Goal: Information Seeking & Learning: Learn about a topic

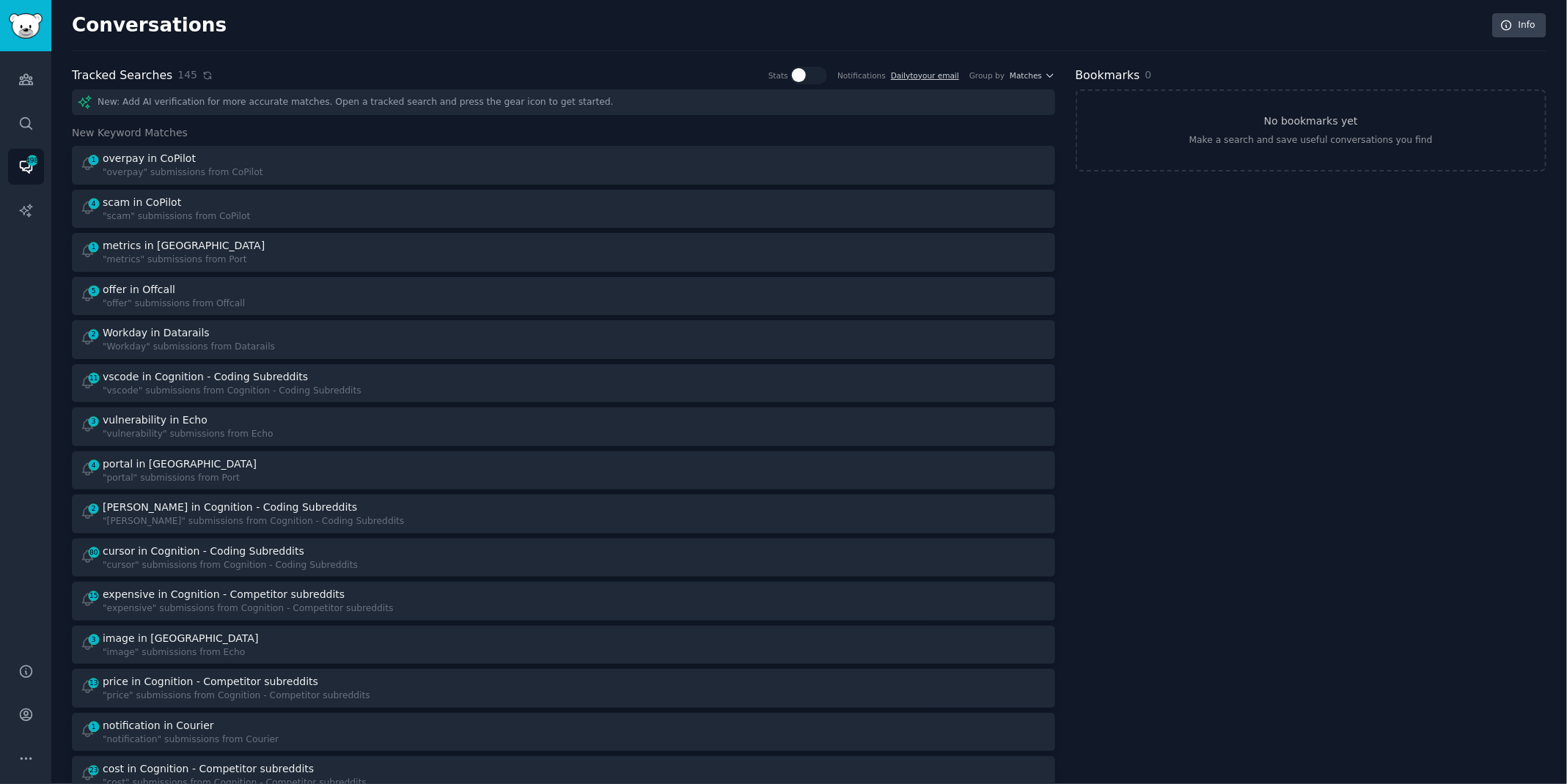
click at [204, 76] on icon at bounding box center [207, 75] width 6 height 6
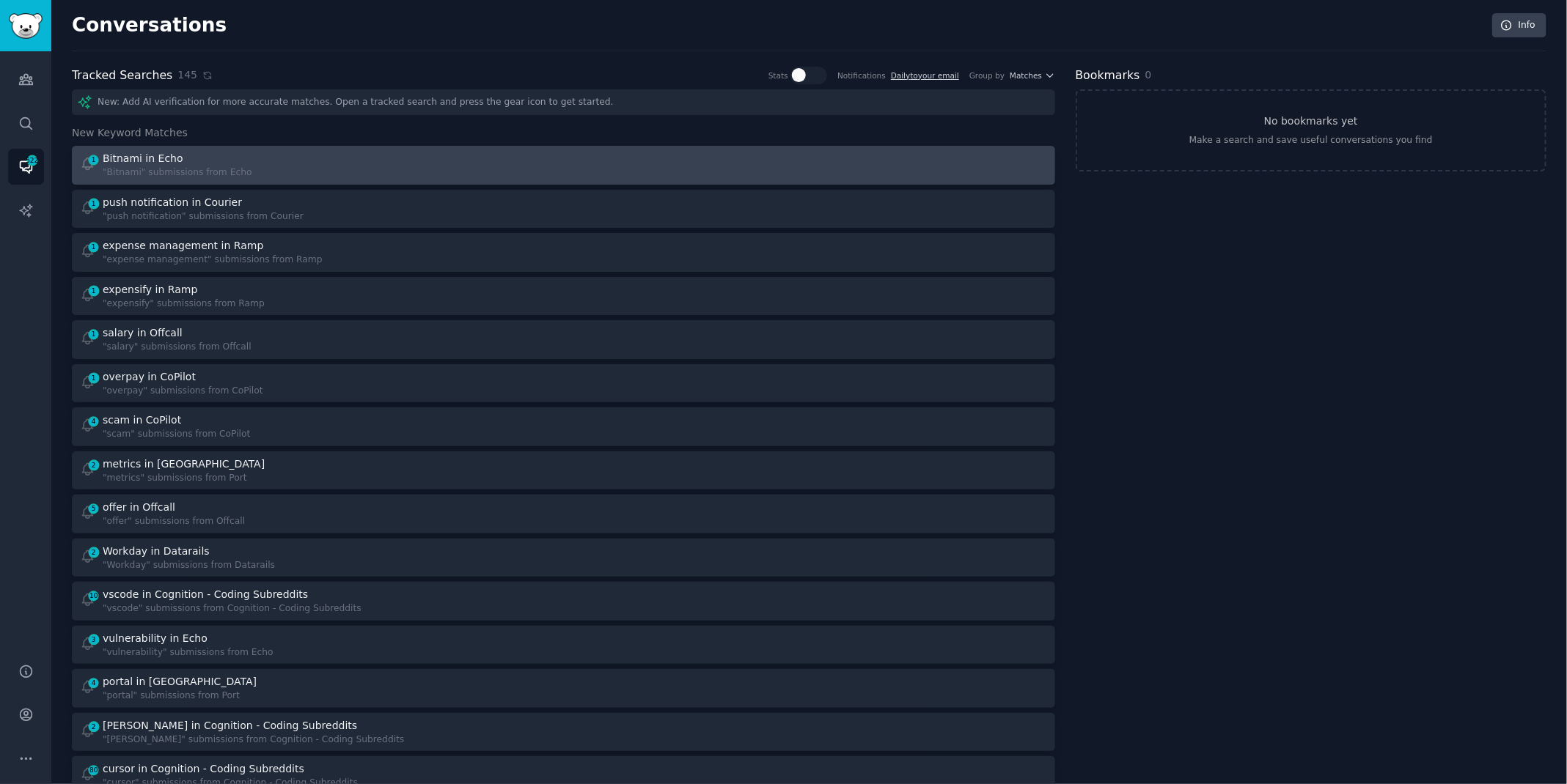
click at [369, 155] on div "1 Bitnami in Echo "Bitnami" submissions from Echo" at bounding box center [316, 165] width 473 height 29
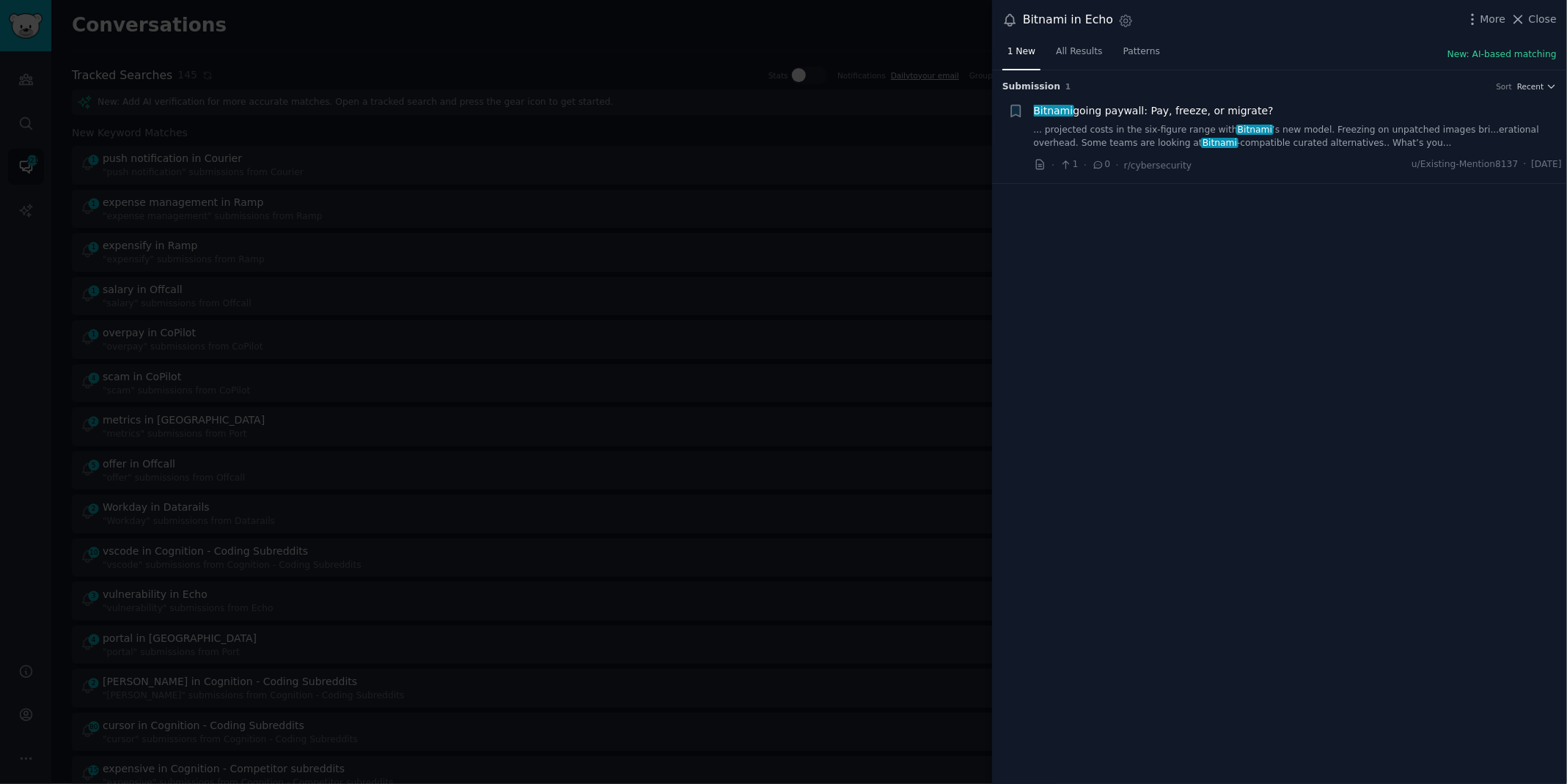
click at [1386, 125] on link "... projected costs in the six-figure range with Bitnami ’s new model. Freezing…" at bounding box center [1298, 137] width 529 height 26
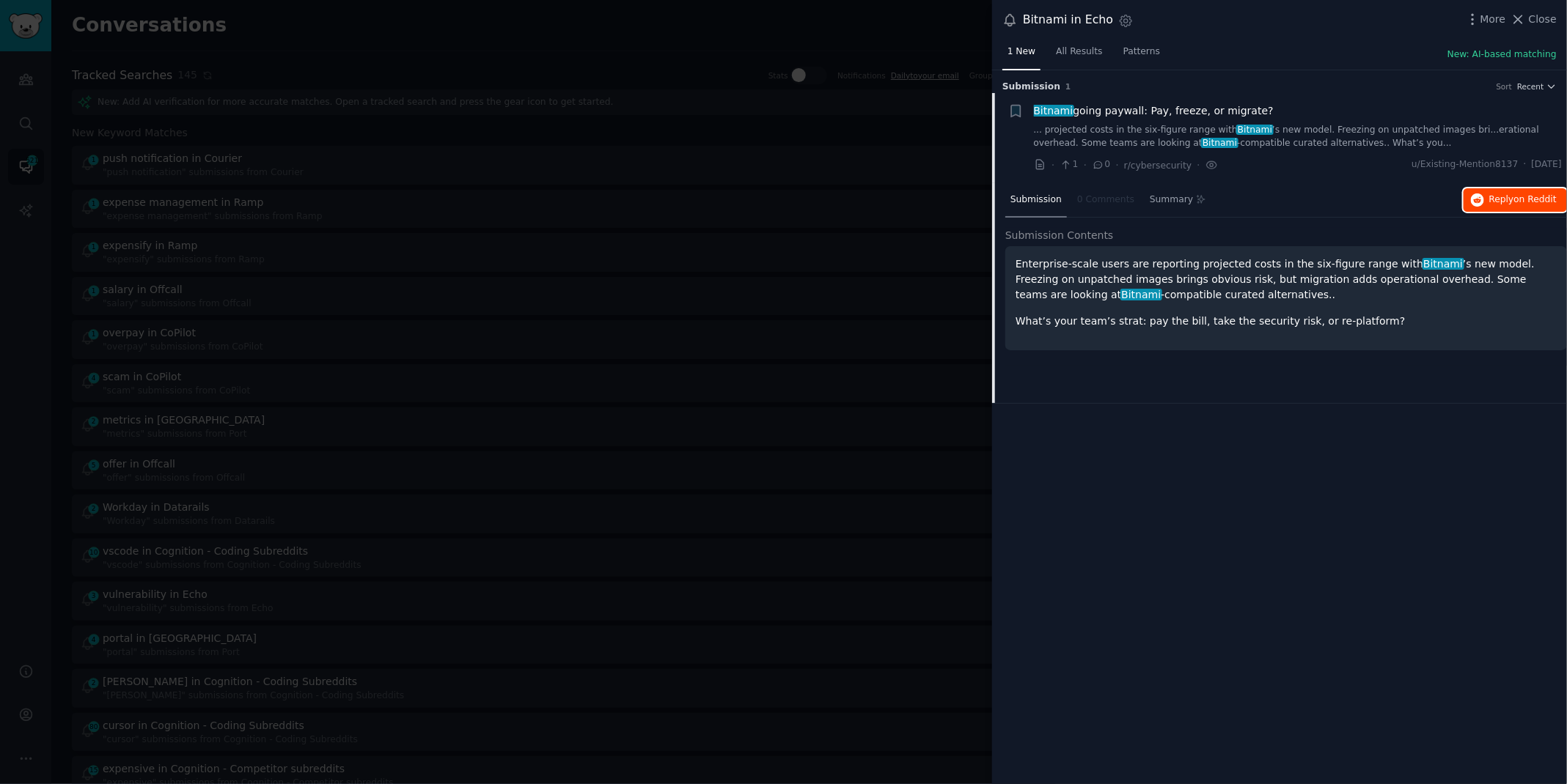
click at [1524, 198] on span "on Reddit" at bounding box center [1535, 199] width 42 height 10
click at [382, 35] on div at bounding box center [784, 392] width 1567 height 784
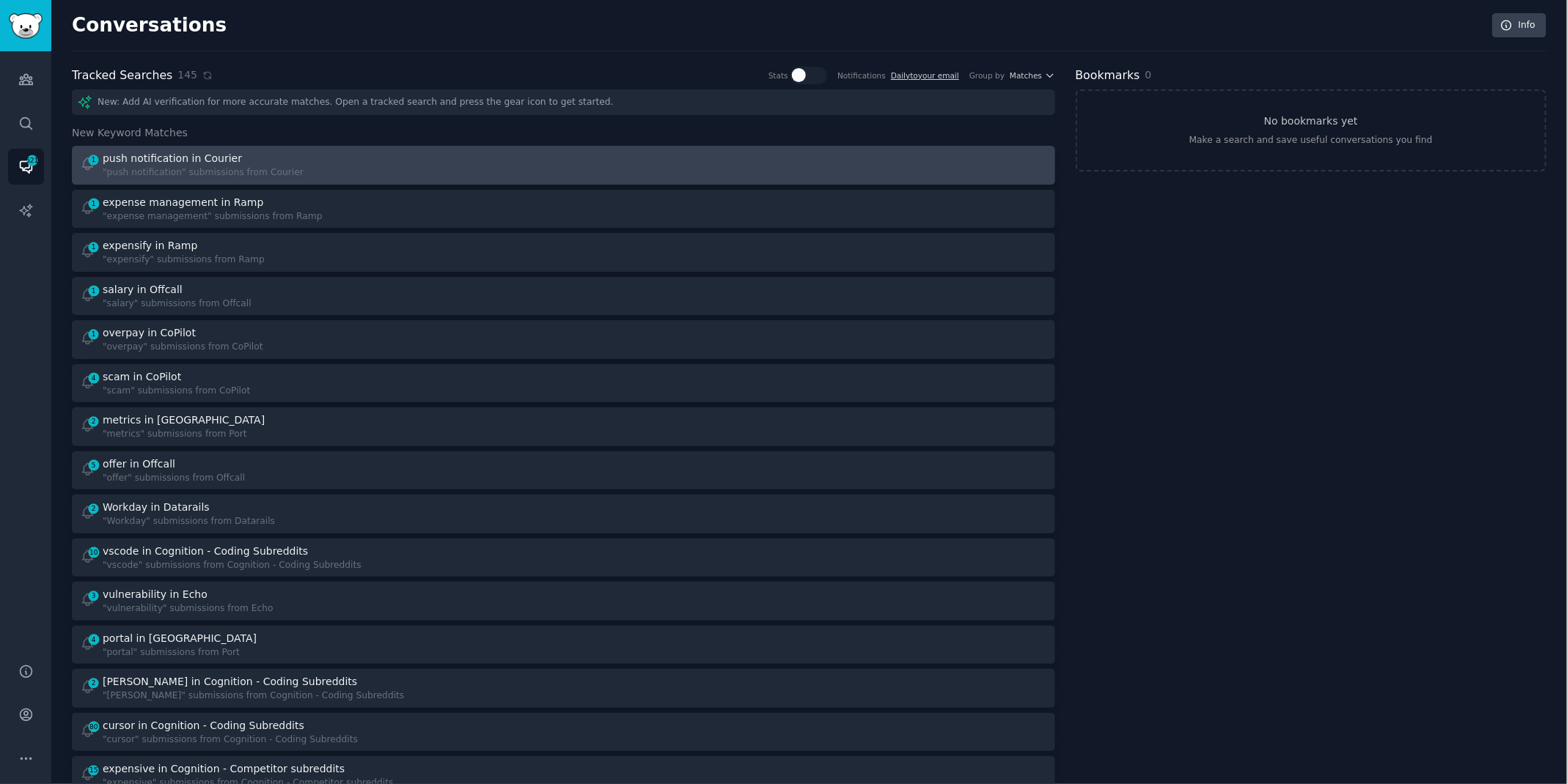
click at [319, 161] on div "1 push notification in Courier "push notification" submissions from Courier" at bounding box center [316, 165] width 473 height 29
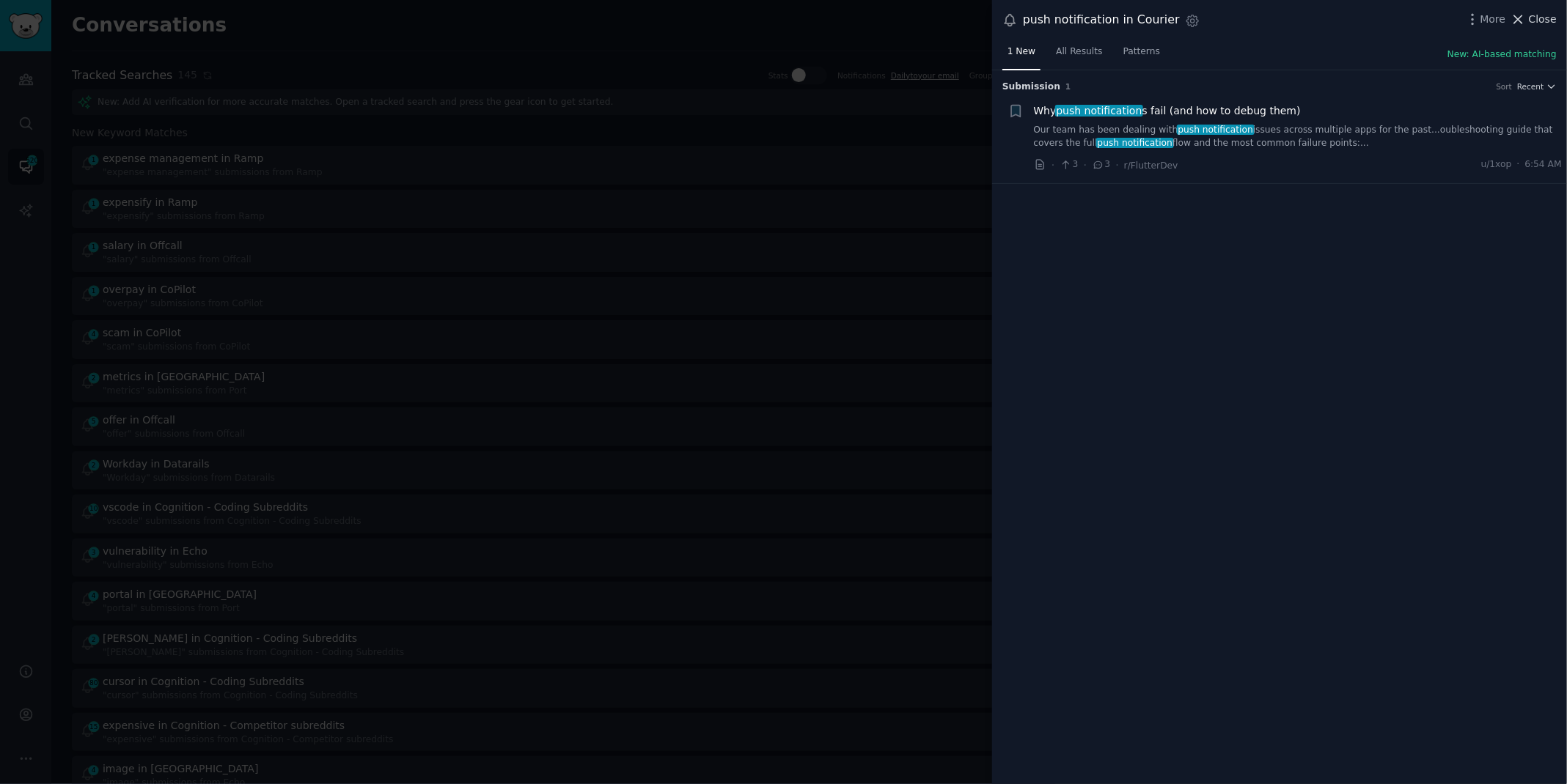
click at [1541, 23] on span "Close" at bounding box center [1543, 20] width 28 height 16
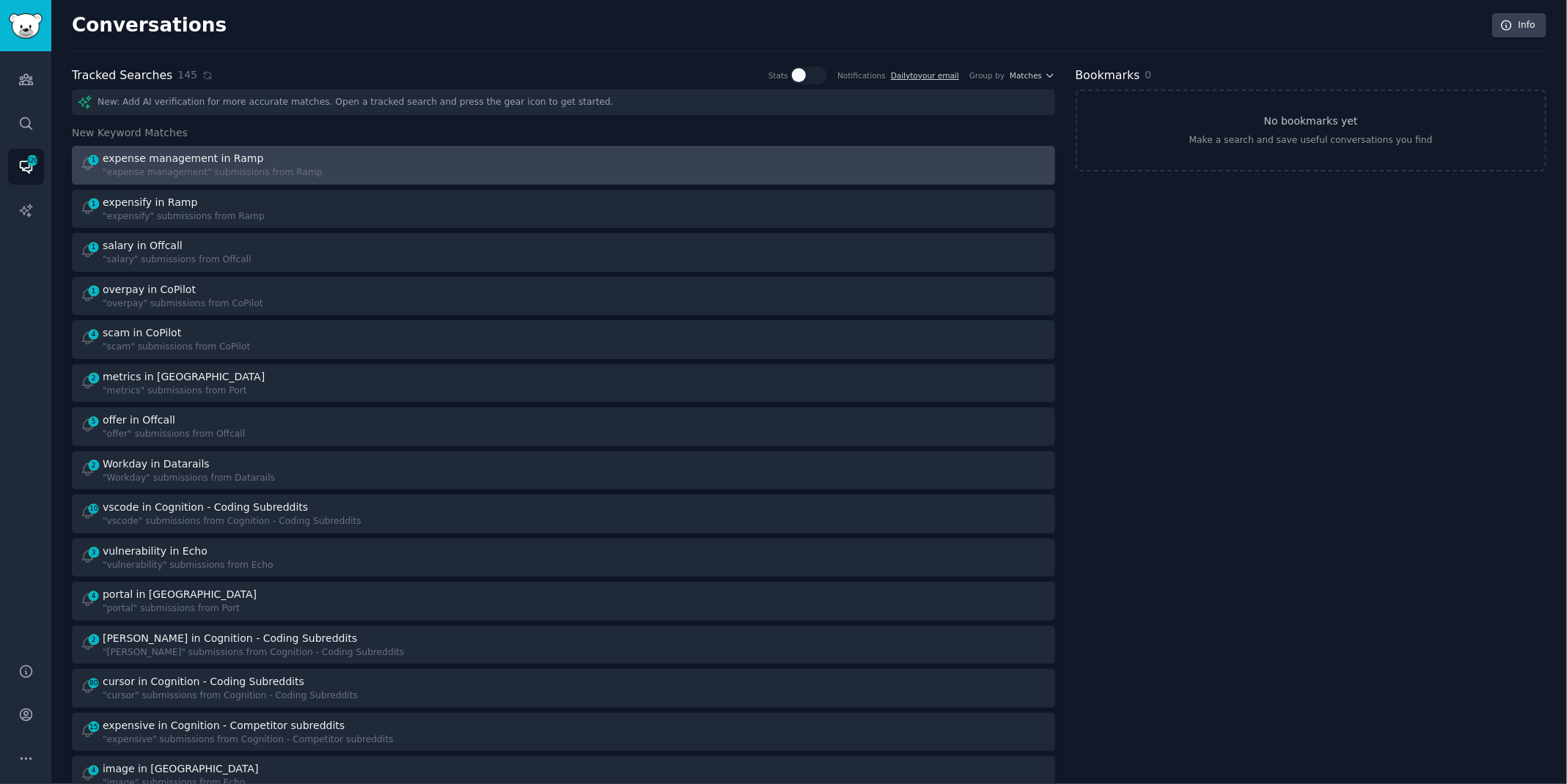
click at [555, 156] on div "1 expense management in Ramp "expense management" submissions from Ramp" at bounding box center [563, 165] width 973 height 29
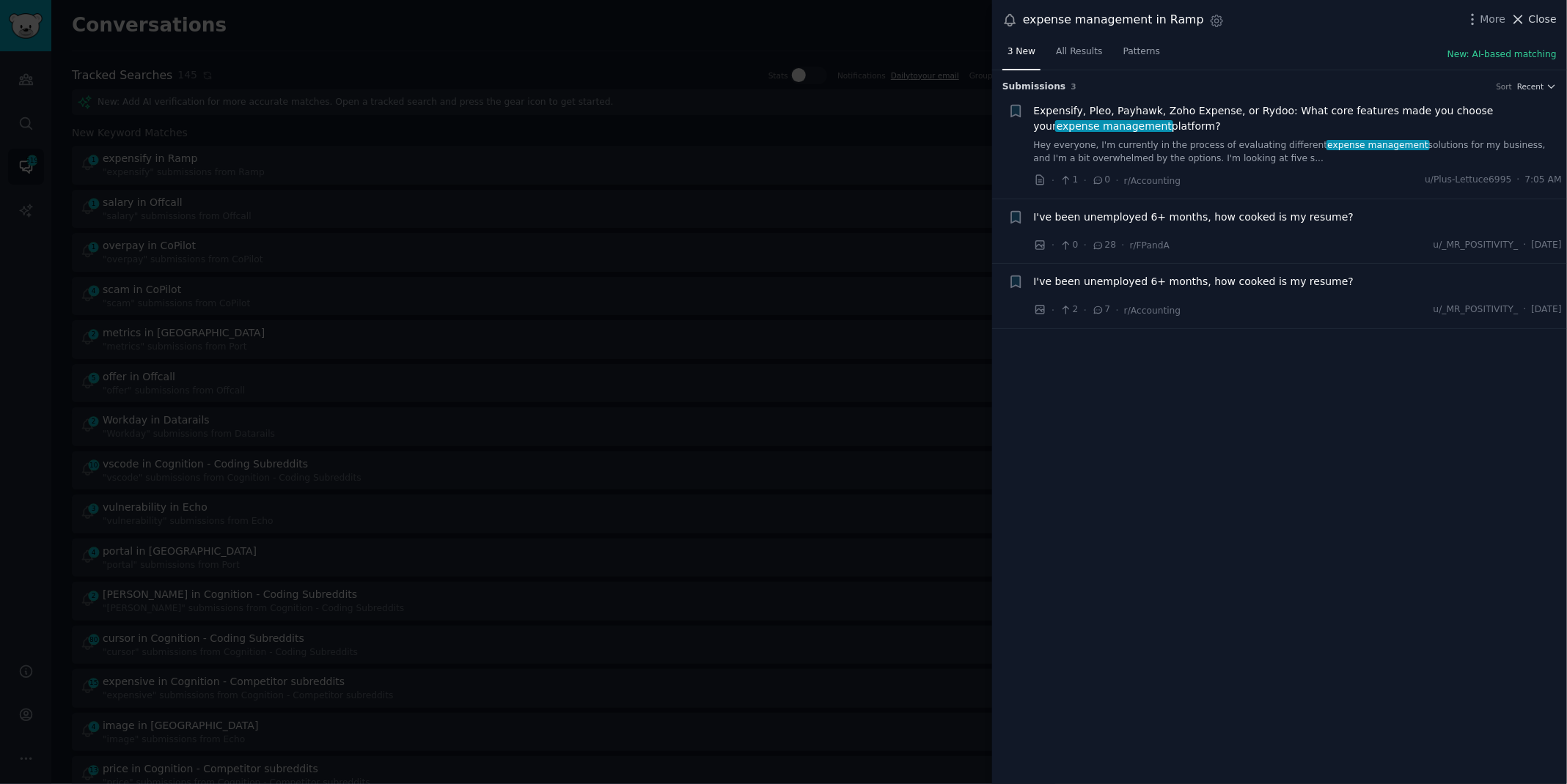
click at [1534, 23] on span "Close" at bounding box center [1543, 20] width 28 height 16
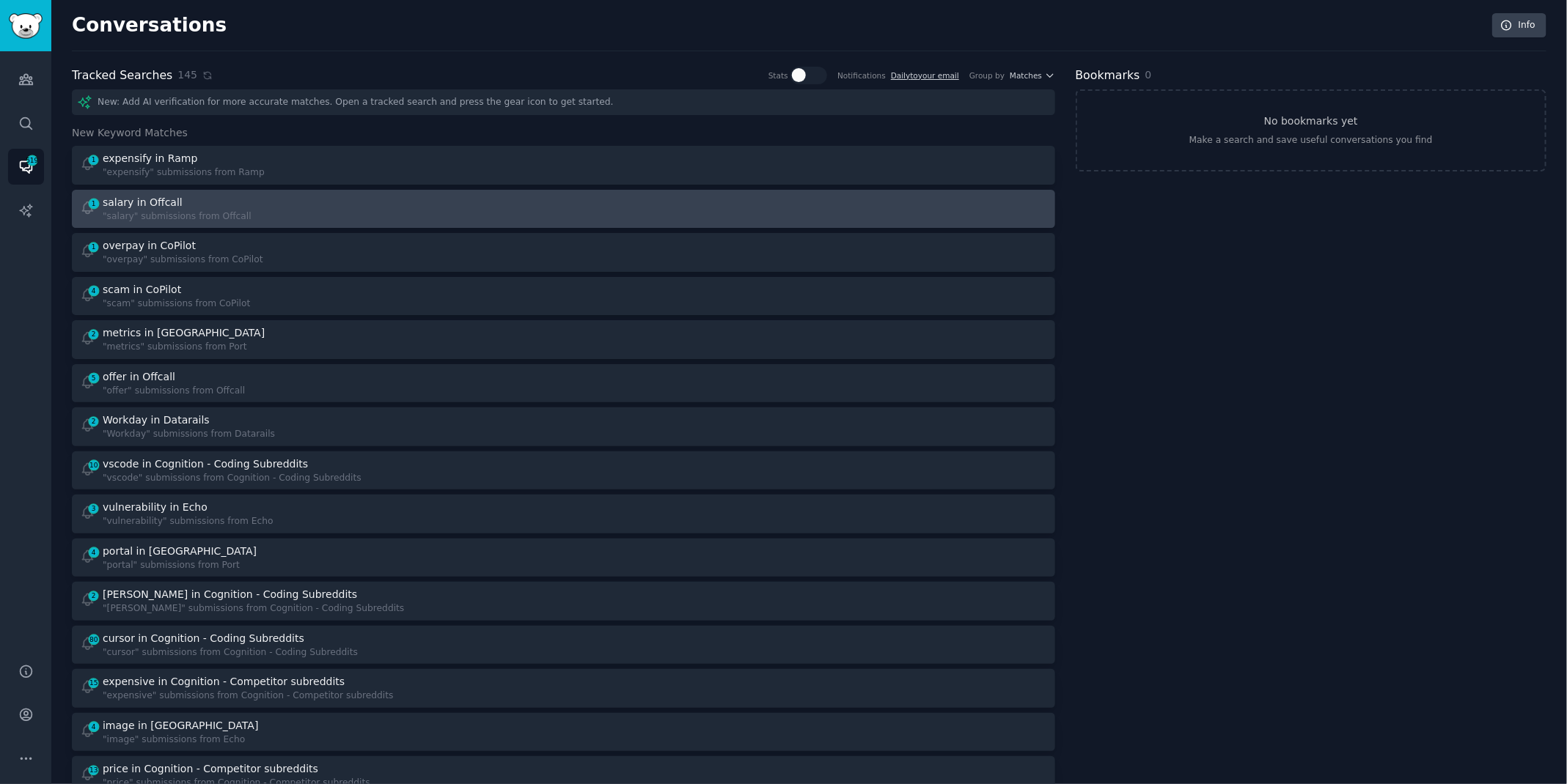
click at [320, 202] on div "1 salary in Offcall "salary" submissions from Offcall" at bounding box center [316, 209] width 473 height 29
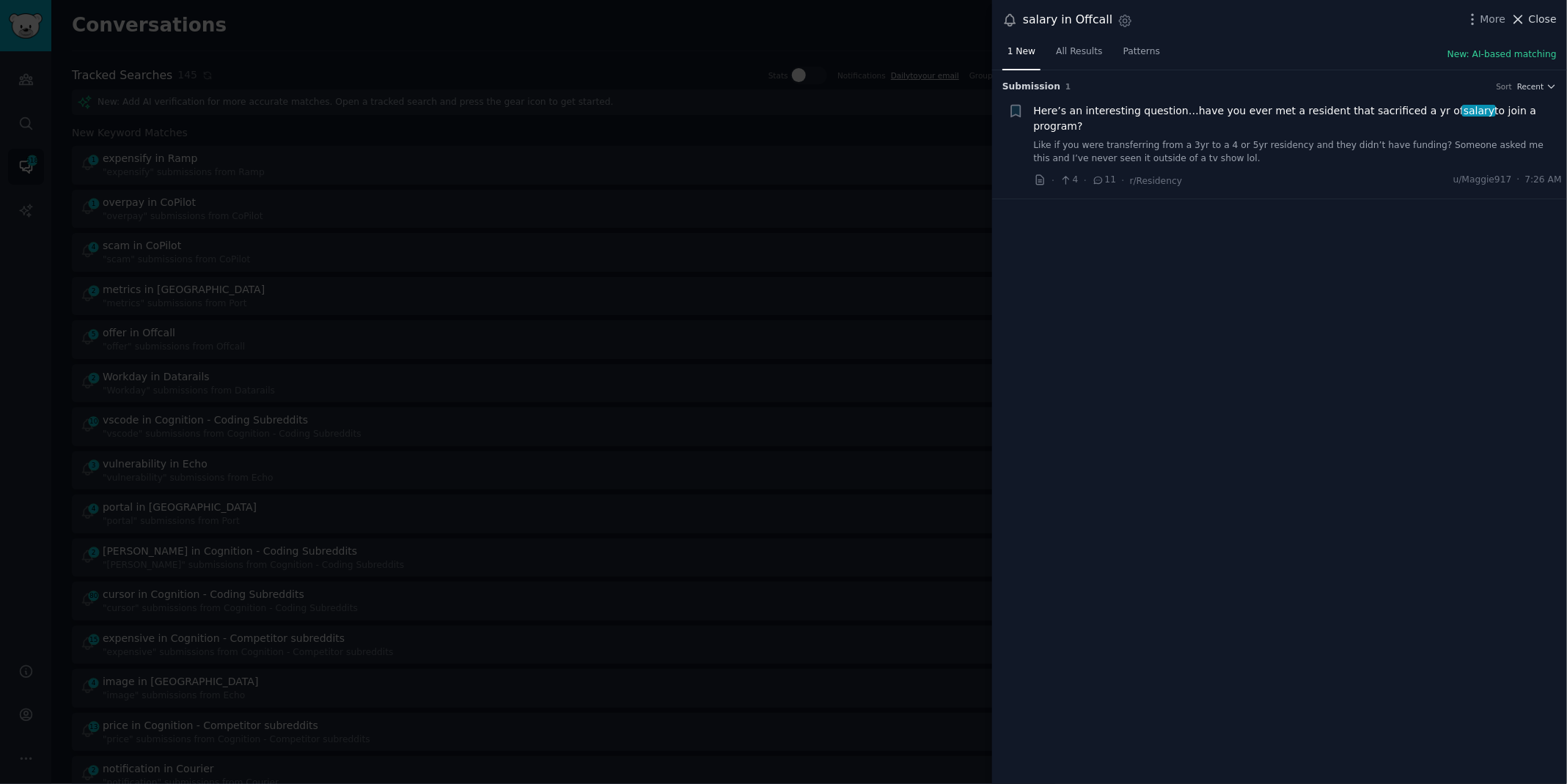
click at [1547, 20] on span "Close" at bounding box center [1543, 20] width 28 height 16
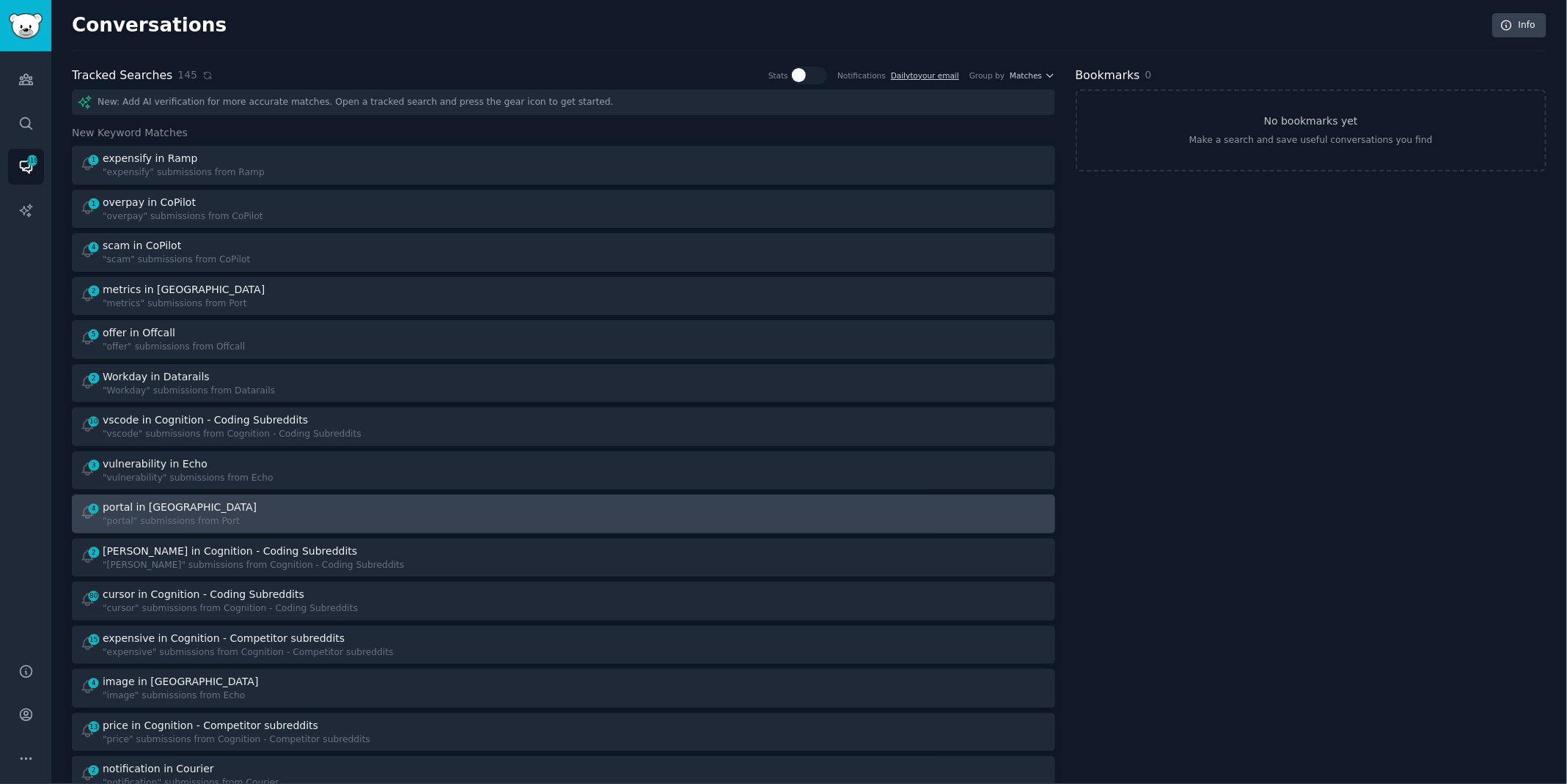
click at [352, 501] on div "4 portal in Port "portal" submissions from Port" at bounding box center [316, 514] width 473 height 29
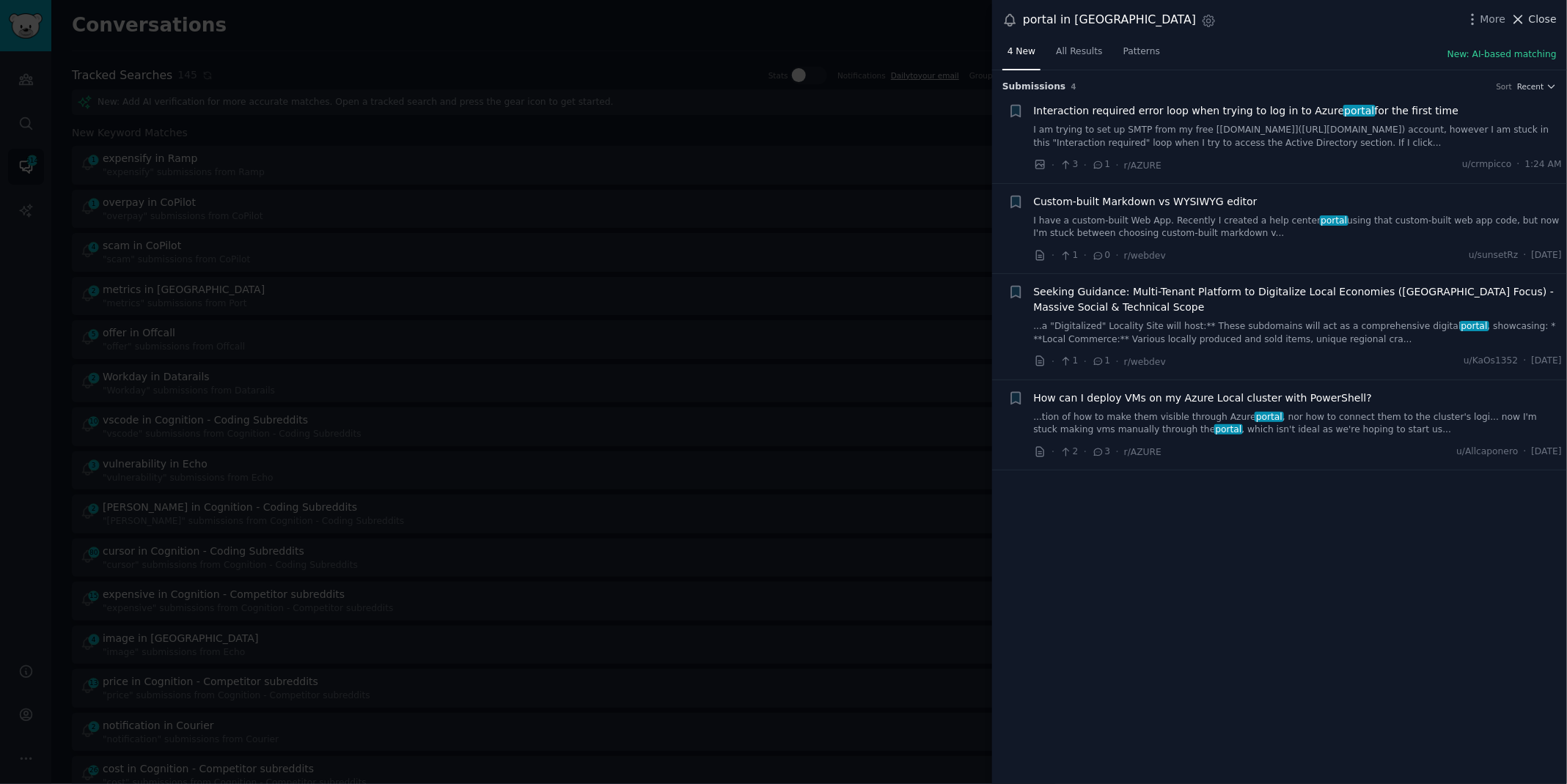
click at [1537, 18] on span "Close" at bounding box center [1543, 20] width 28 height 16
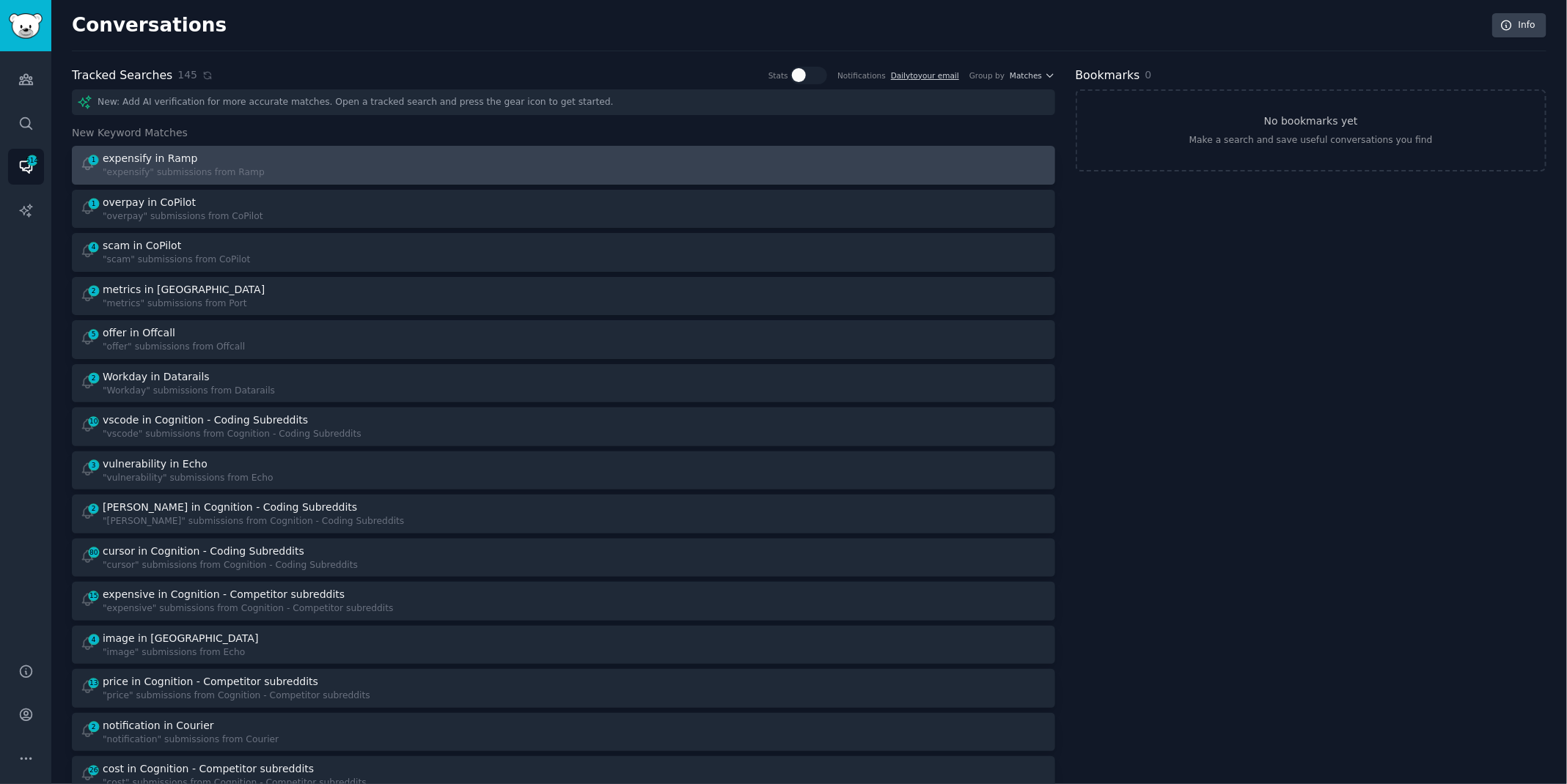
click at [389, 152] on div "1 expensify in Ramp "expensify" submissions from Ramp" at bounding box center [316, 165] width 473 height 29
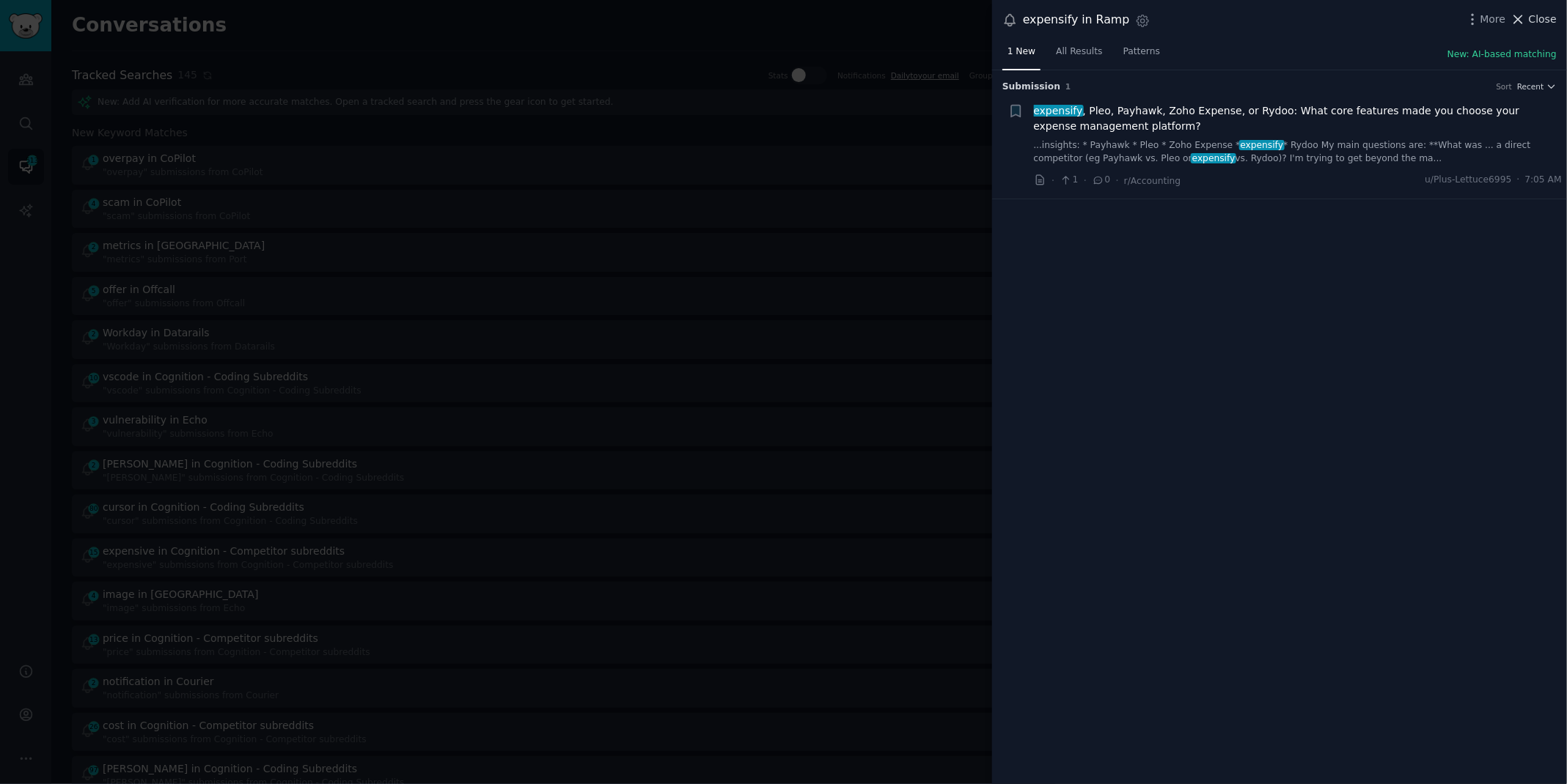
click at [1533, 23] on span "Close" at bounding box center [1543, 20] width 28 height 16
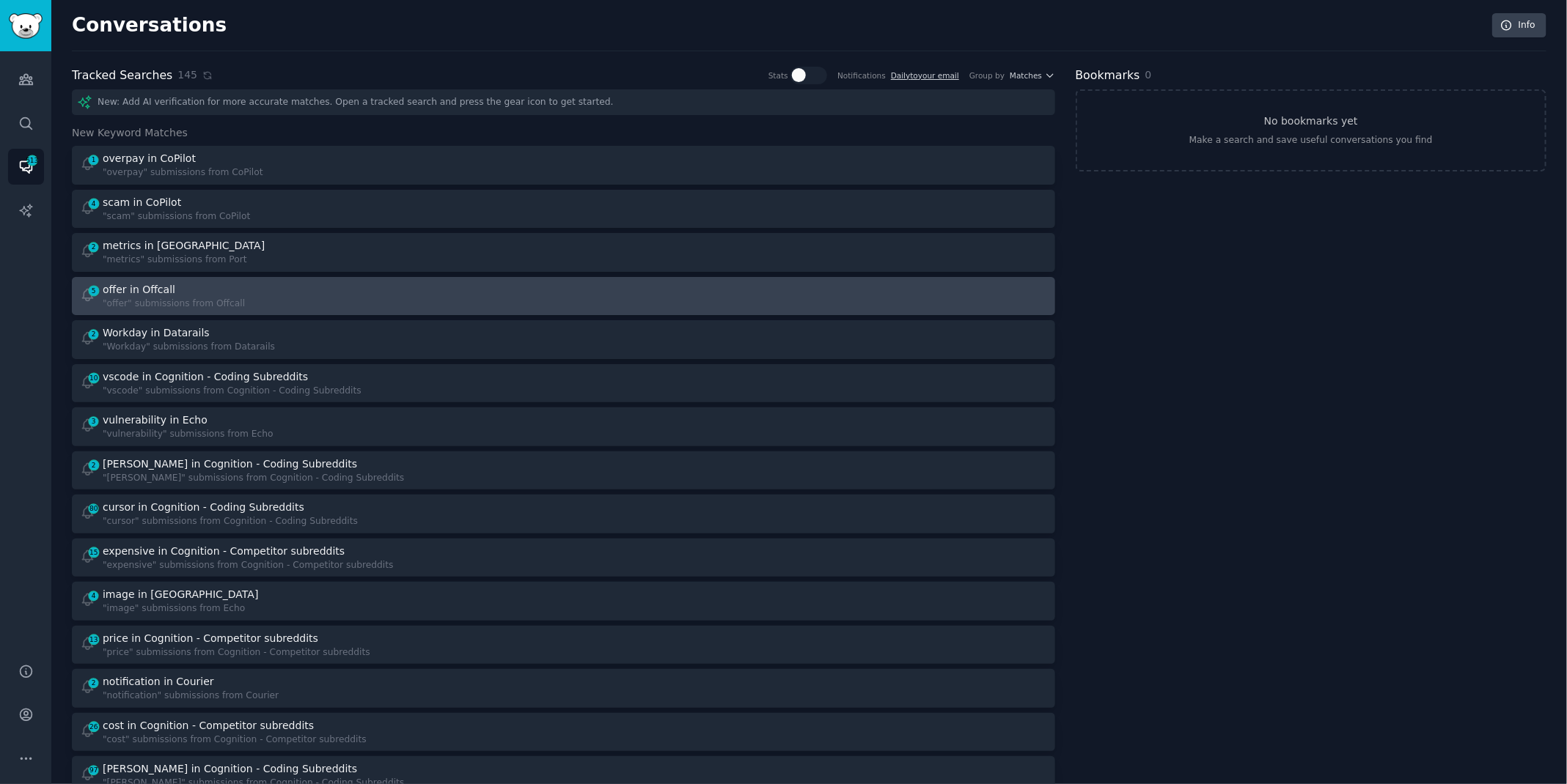
click at [564, 297] on div "5 offer in Offcall "offer" submissions from Offcall" at bounding box center [563, 296] width 973 height 29
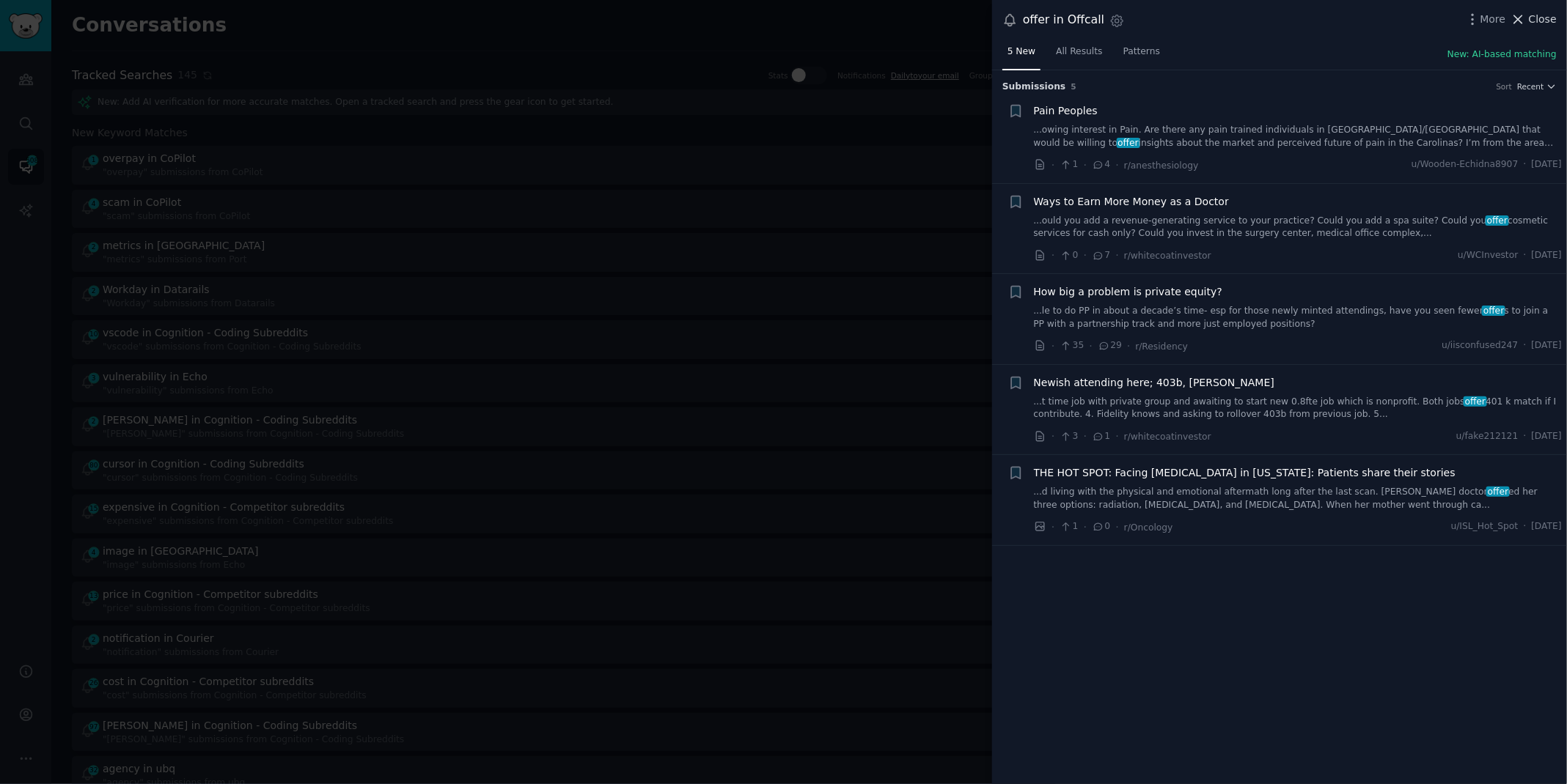
click at [1548, 19] on span "Close" at bounding box center [1543, 20] width 28 height 16
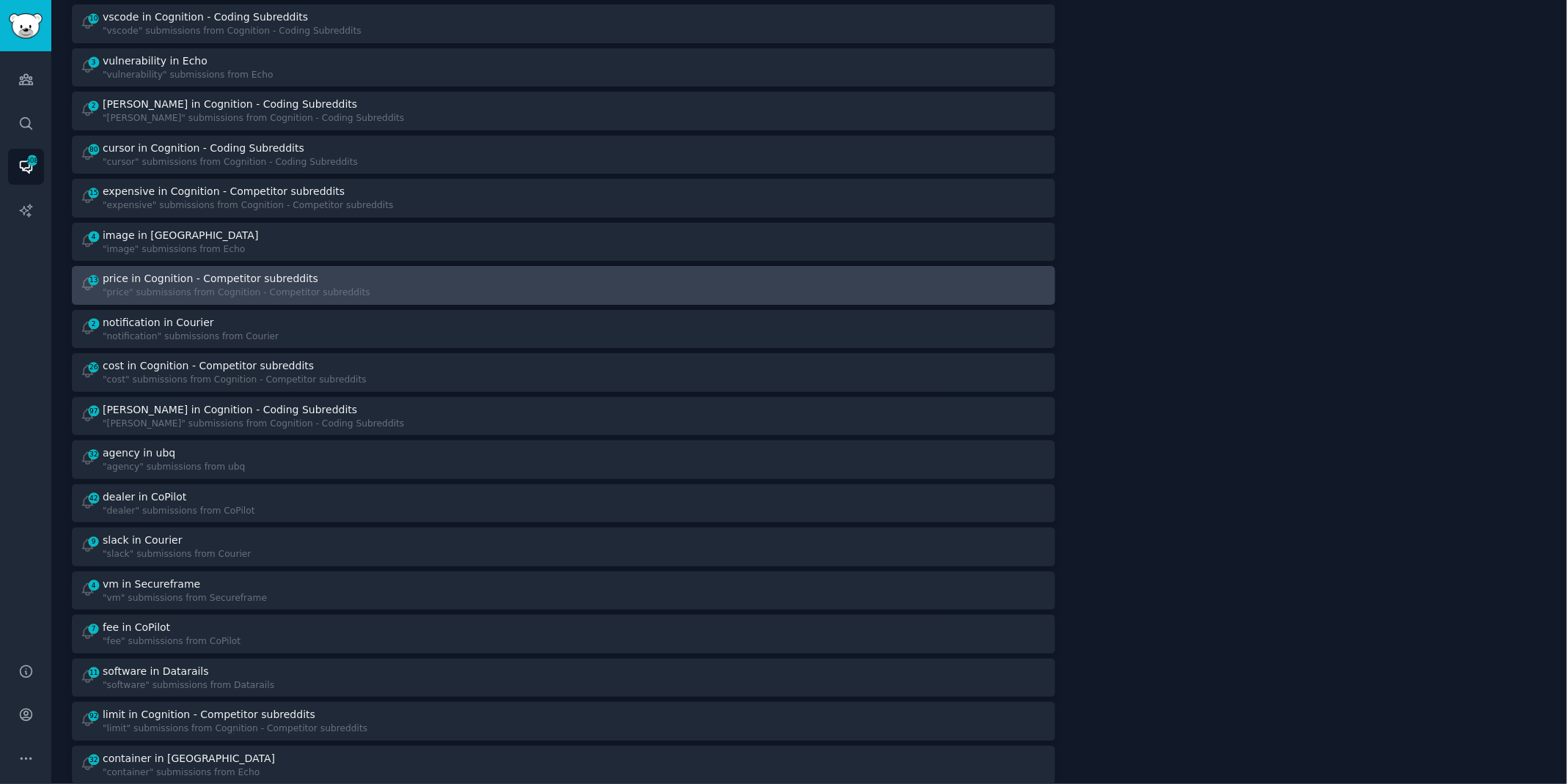
scroll to position [319, 0]
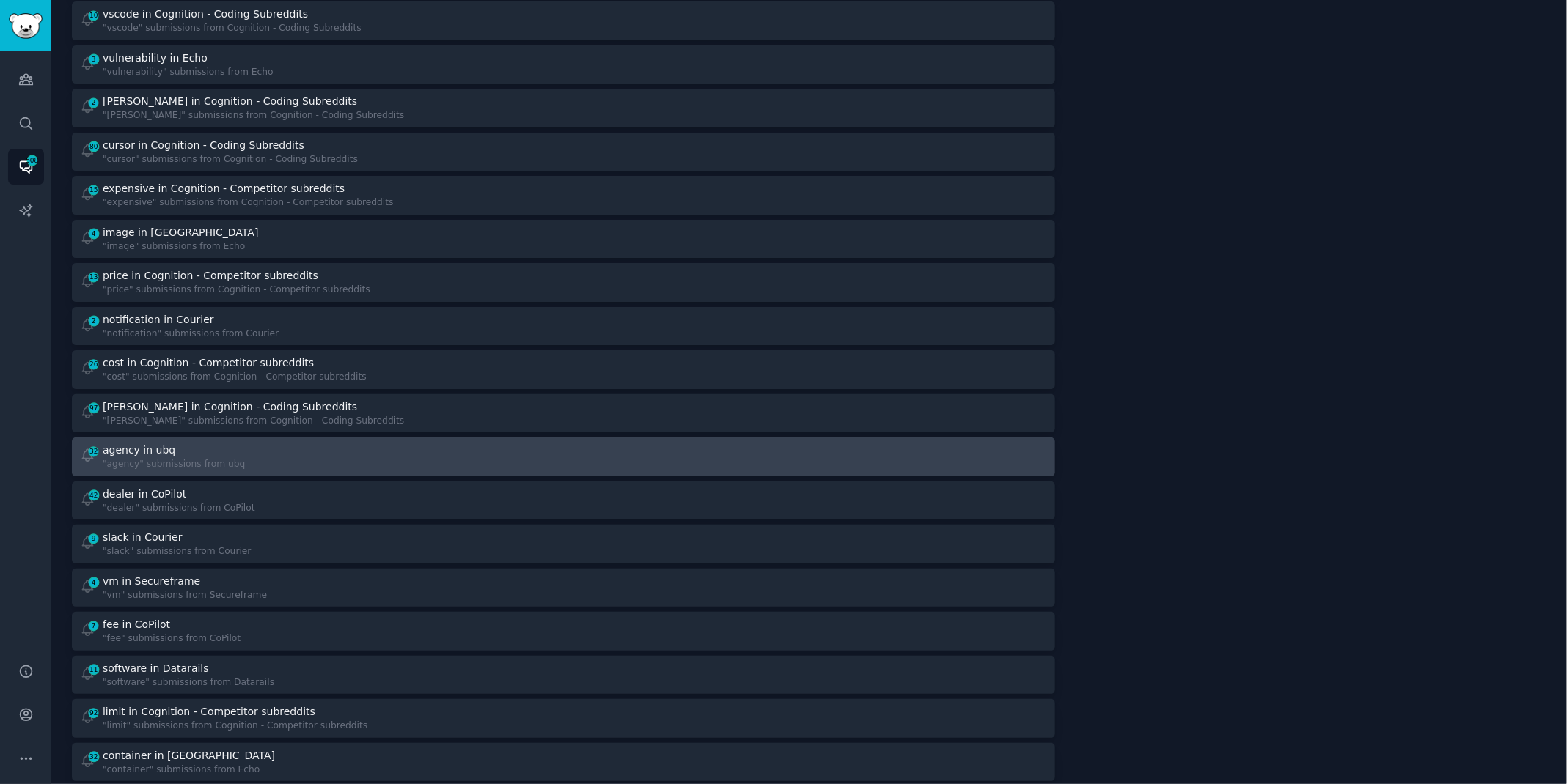
click at [465, 458] on div "32 agency in ubq "agency" submissions from ubq" at bounding box center [316, 457] width 473 height 29
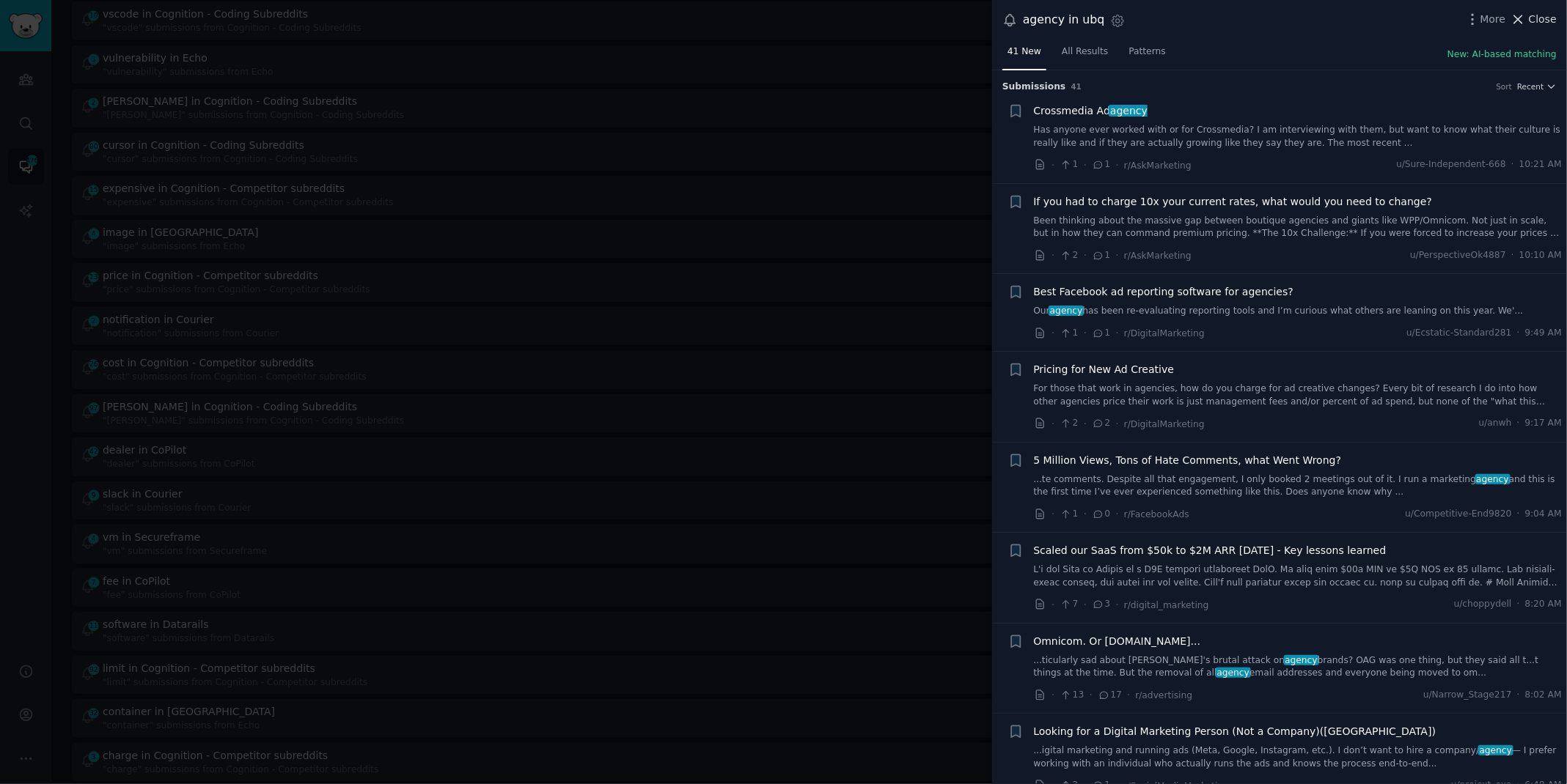
click at [1531, 18] on span "Close" at bounding box center [1543, 20] width 28 height 16
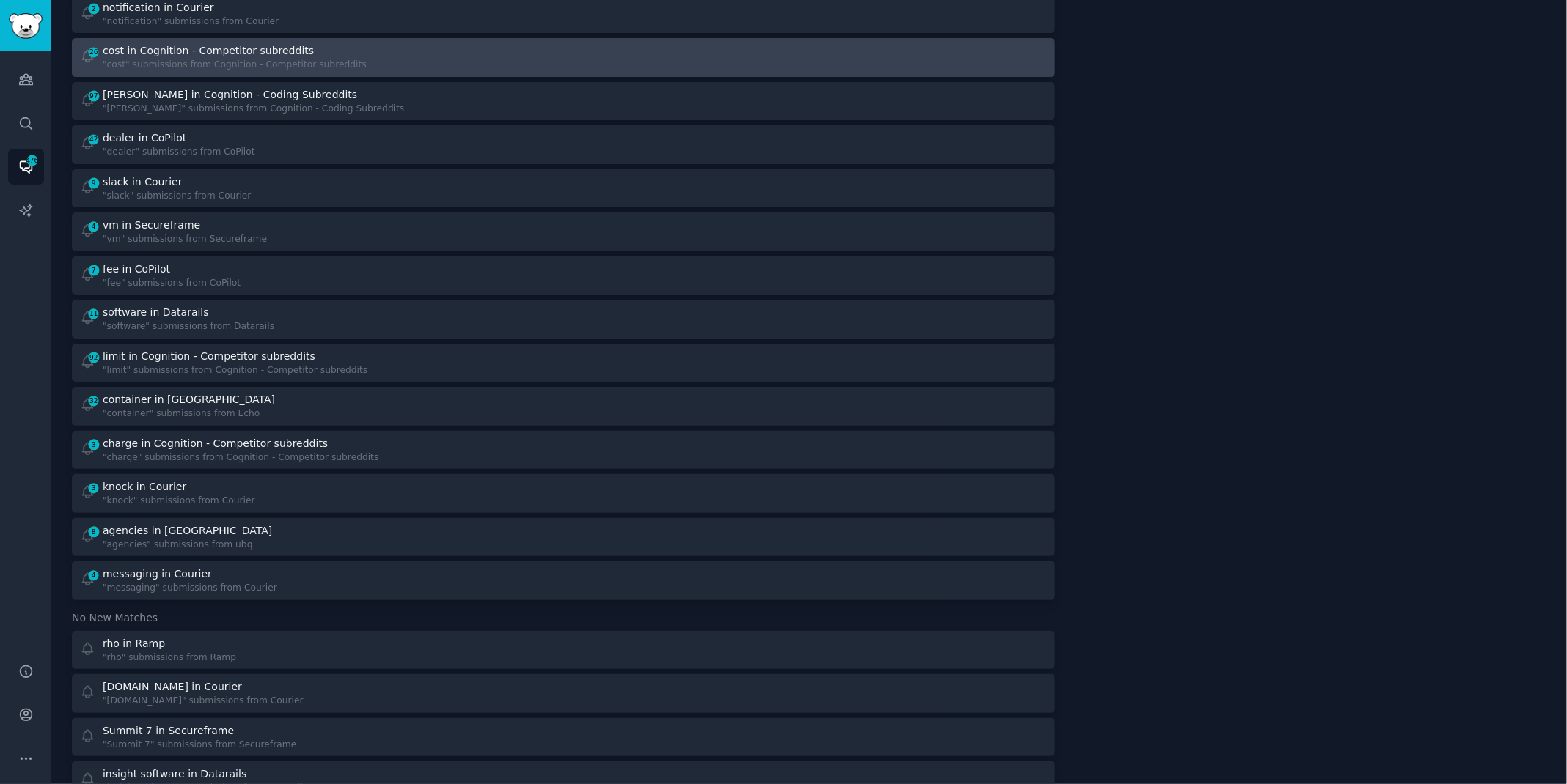
scroll to position [573, 0]
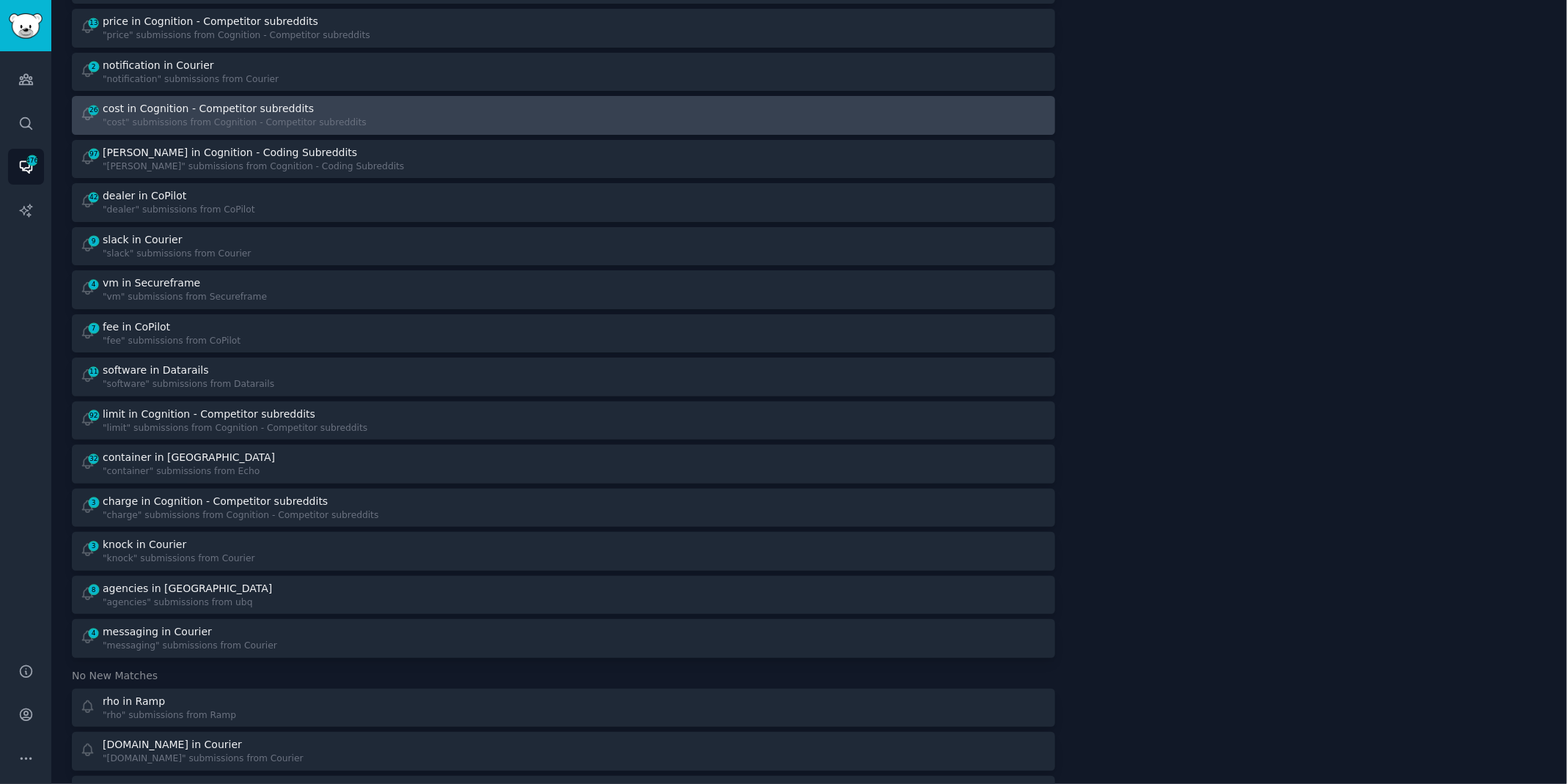
click at [612, 363] on div at bounding box center [810, 377] width 473 height 29
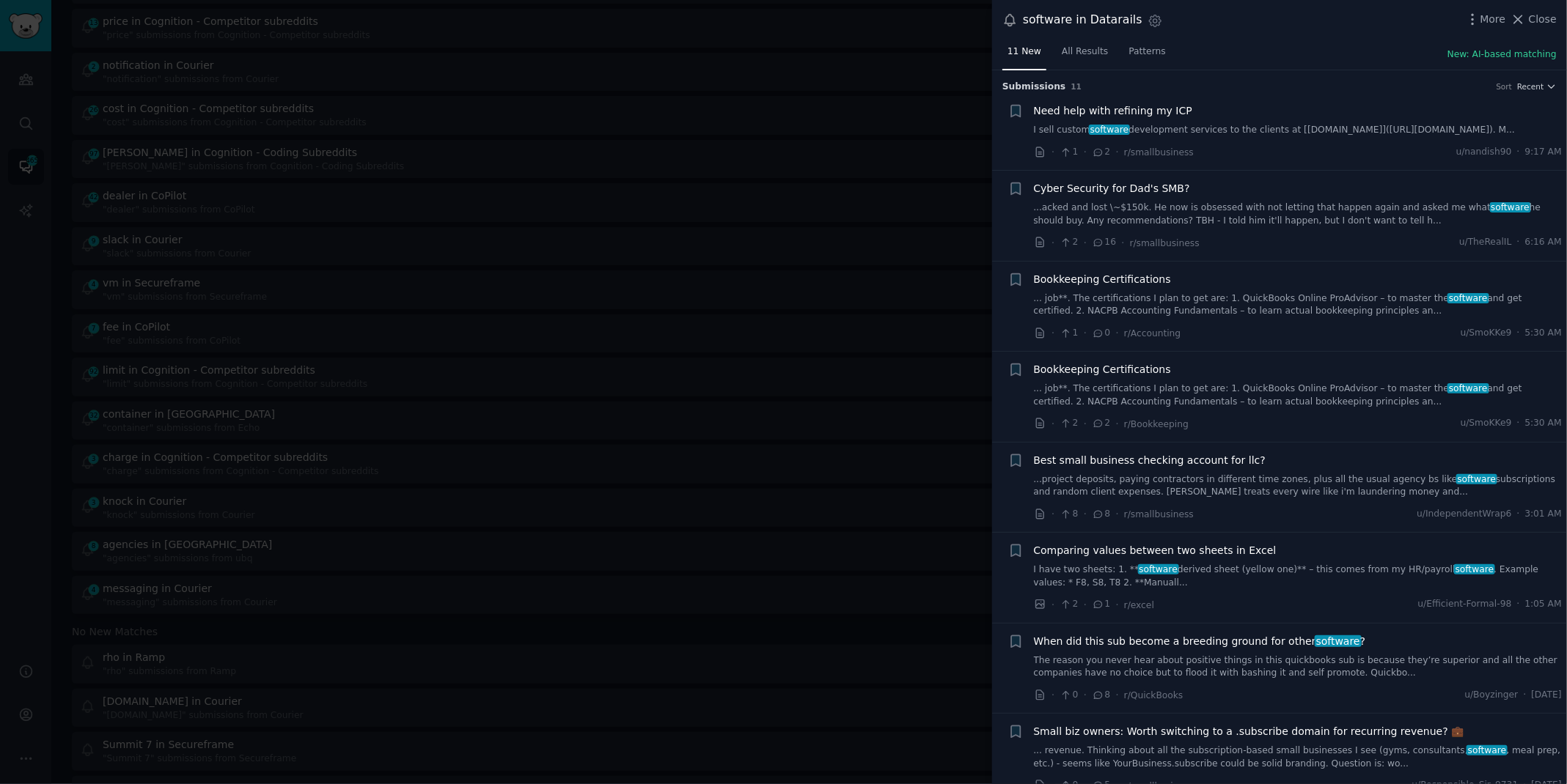
scroll to position [573, 0]
click at [437, 35] on div at bounding box center [784, 392] width 1567 height 784
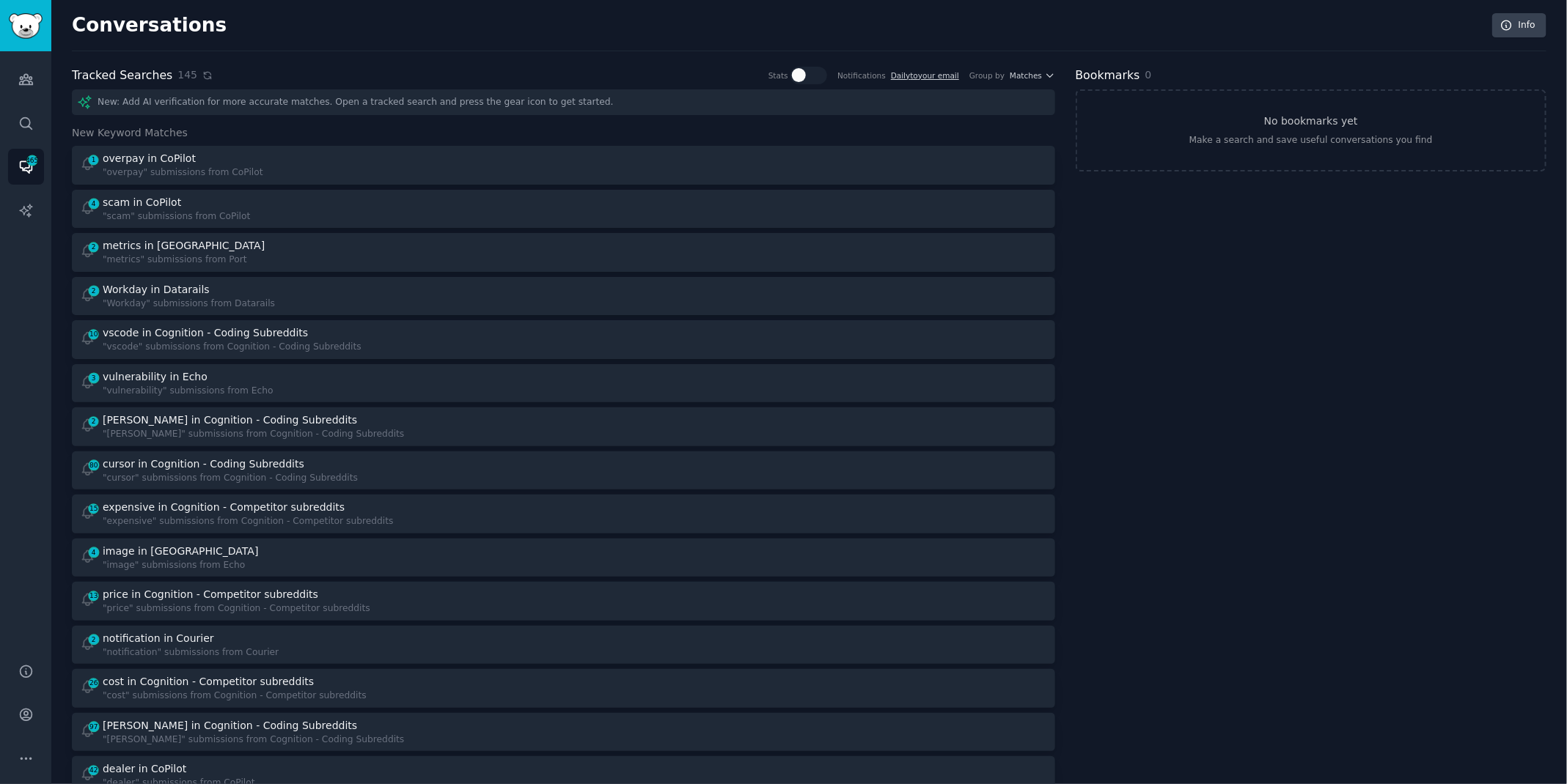
click at [202, 71] on icon at bounding box center [207, 75] width 10 height 10
